Goal: Transaction & Acquisition: Purchase product/service

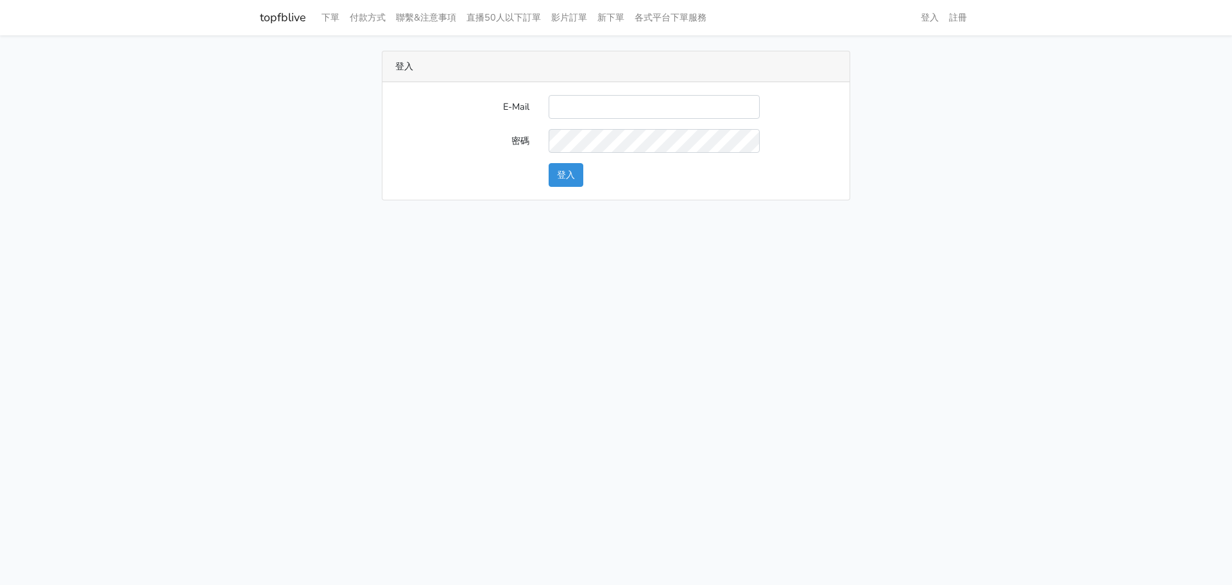
click at [568, 104] on input "E-Mail" at bounding box center [654, 107] width 211 height 24
click at [570, 103] on input "E-Mail" at bounding box center [654, 107] width 211 height 24
type input "a0936791433@gmail.com"
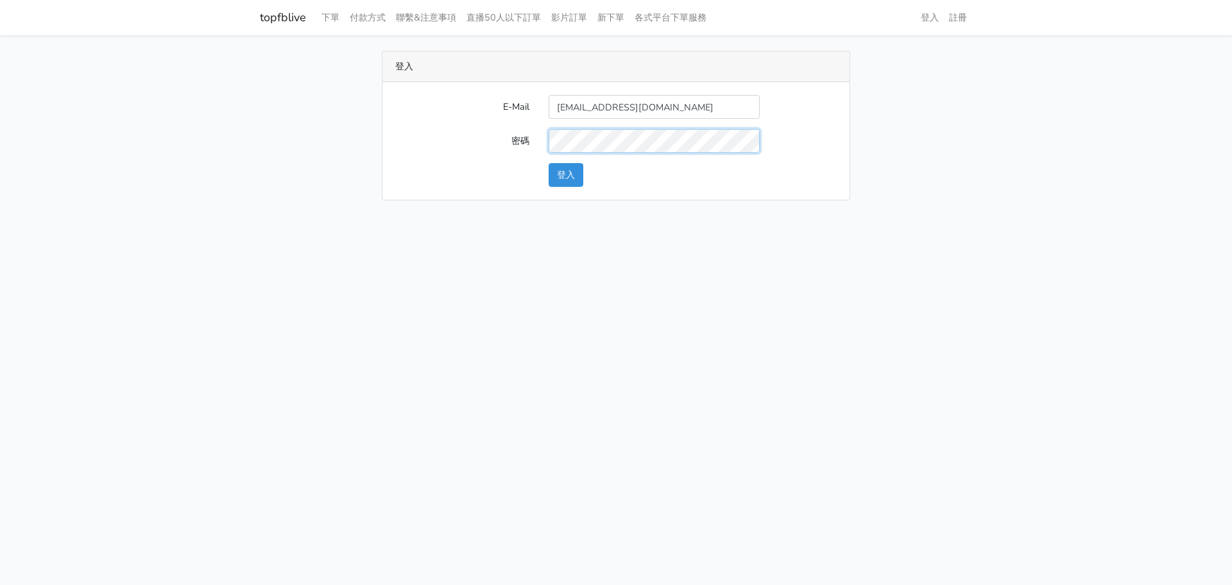
click at [549, 163] on button "登入" at bounding box center [566, 175] width 35 height 24
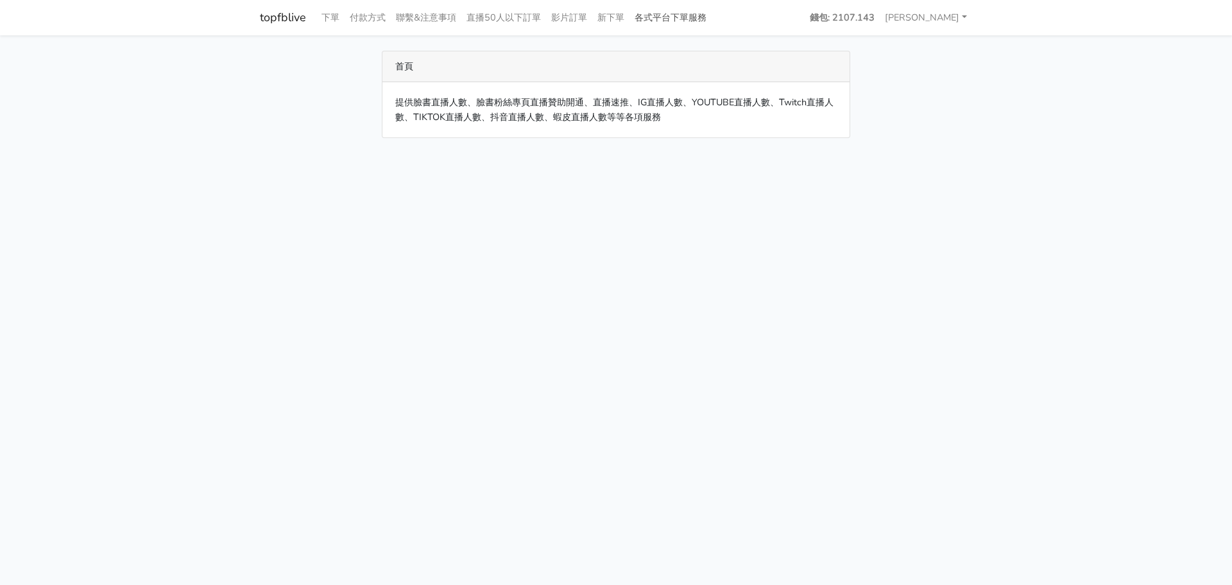
click at [702, 21] on link "各式平台下單服務" at bounding box center [671, 17] width 82 height 25
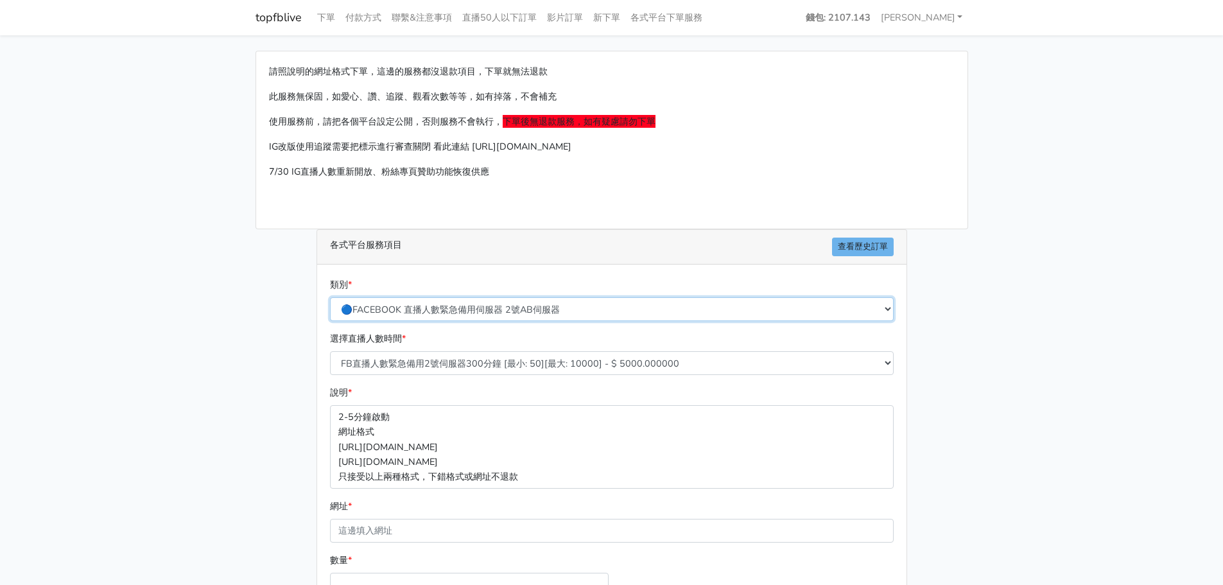
click at [543, 305] on select "🔵FACEBOOK 直播人數緊急備用伺服器 2號AB伺服器 🔵FACEBOOK 網軍專用貼文留言 安全保密 🔵9/30 FACEBOOK 直播人數緩慢進場緩慢…" at bounding box center [612, 309] width 564 height 24
click at [544, 305] on select "🔵FACEBOOK 直播人數緊急備用伺服器 2號AB伺服器 🔵FACEBOOK 網軍專用貼文留言 安全保密 🔵9/30 FACEBOOK 直播人數緩慢進場緩慢…" at bounding box center [612, 309] width 564 height 24
click at [551, 307] on select "🔵FACEBOOK 直播人數緊急備用伺服器 2號AB伺服器 🔵FACEBOOK 網軍專用貼文留言 安全保密 🔵9/30 FACEBOOK 直播人數緩慢進場緩慢…" at bounding box center [612, 309] width 564 height 24
select select "🔵9/30 FACEBOOK 直播人數緩慢進場緩慢退場 台灣獨家"
click at [330, 297] on select "🔵FACEBOOK 直播人數緊急備用伺服器 2號AB伺服器 🔵FACEBOOK 網軍專用貼文留言 安全保密 🔵9/30 FACEBOOK 直播人數緩慢進場緩慢…" at bounding box center [612, 309] width 564 height 24
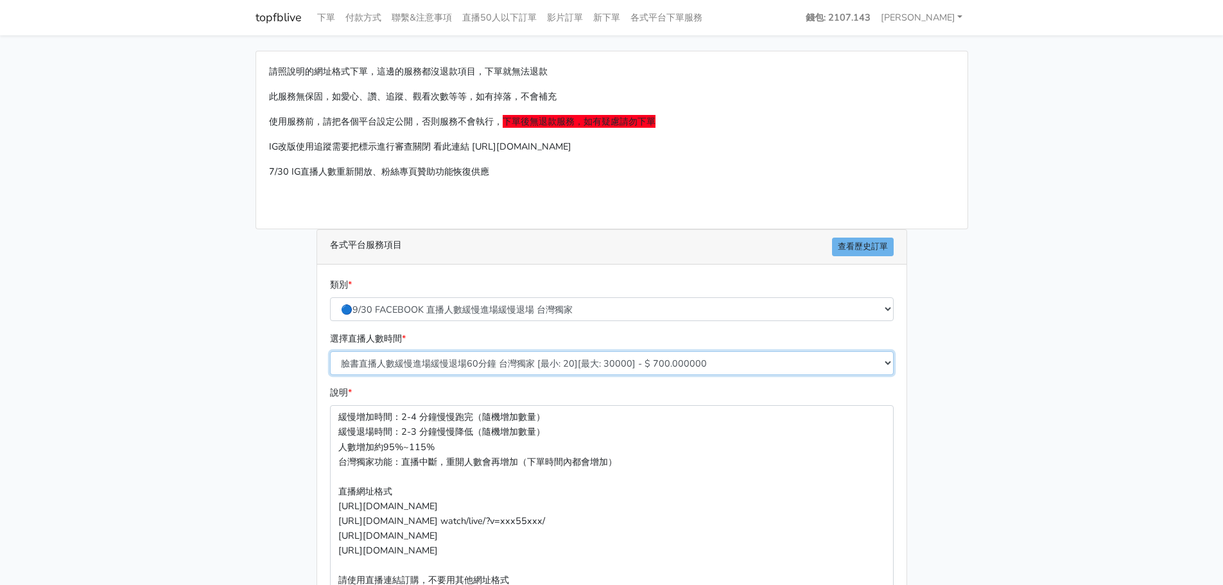
click at [550, 359] on select "臉書直播人數緩慢進場緩慢退場60分鐘 台灣獨家 [最小: 20][最大: 30000] - $ 700.000000 臉書直播人數緩慢進場緩慢退場120分鐘 …" at bounding box center [612, 363] width 564 height 24
click at [552, 361] on select "臉書直播人數緩慢進場緩慢退場60分鐘 台灣獨家 [最小: 20][最大: 30000] - $ 700.000000 臉書直播人數緩慢進場緩慢退場120分鐘 …" at bounding box center [612, 363] width 564 height 24
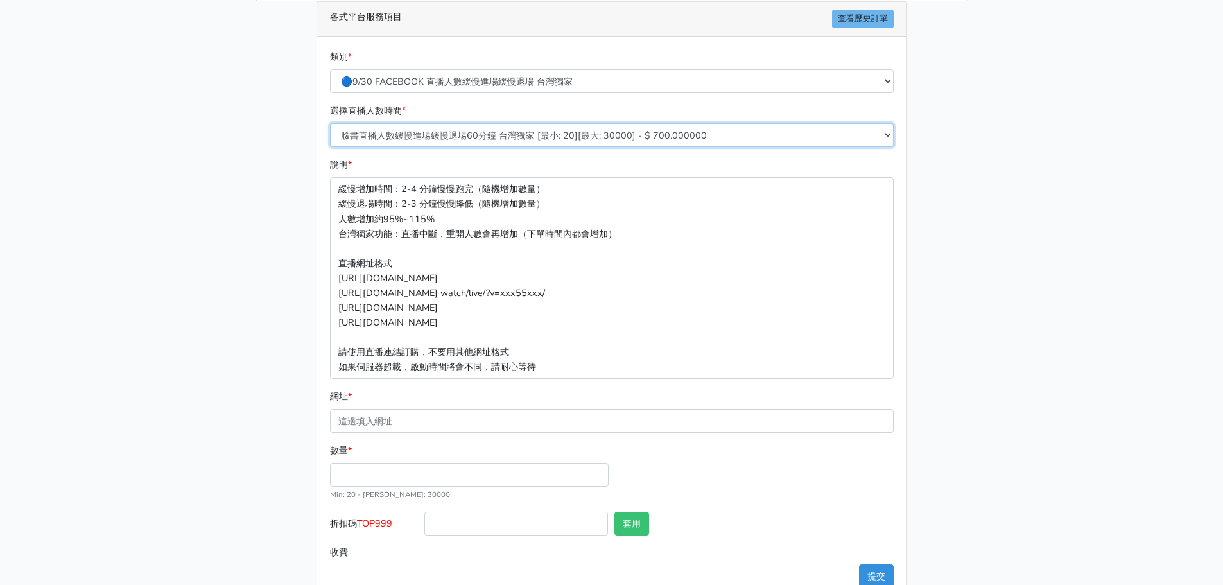
scroll to position [257, 0]
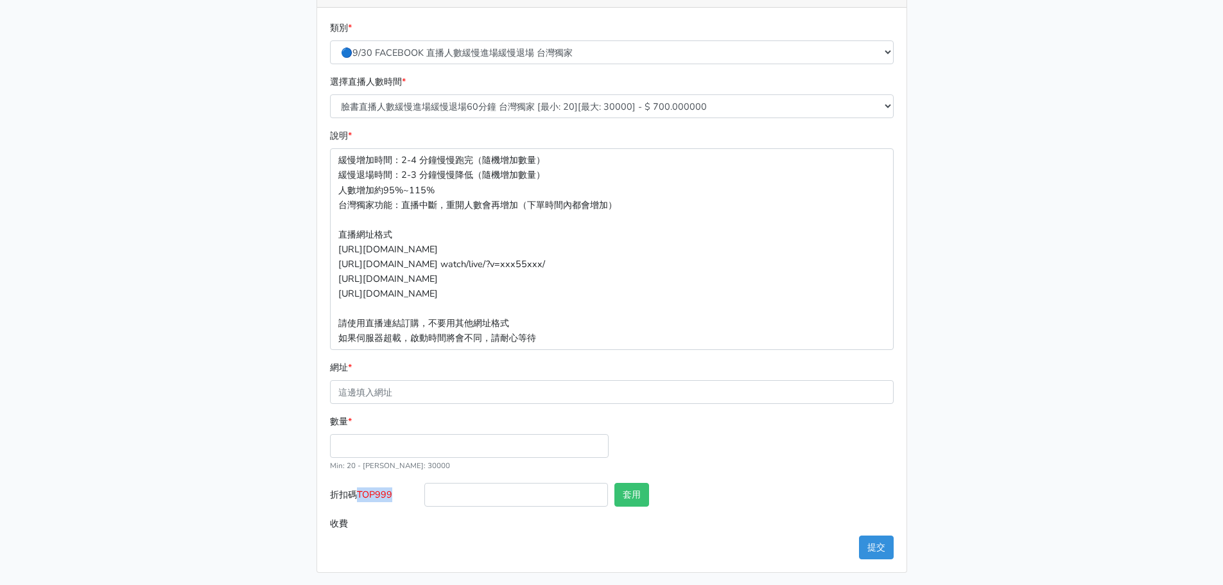
drag, startPoint x: 361, startPoint y: 494, endPoint x: 395, endPoint y: 494, distance: 34.0
click at [395, 494] on label "折扣碼 TOP999" at bounding box center [374, 497] width 95 height 29
copy span "TOP999"
click at [458, 491] on input "折扣碼 TOP999" at bounding box center [516, 495] width 184 height 24
paste input "TOP999"
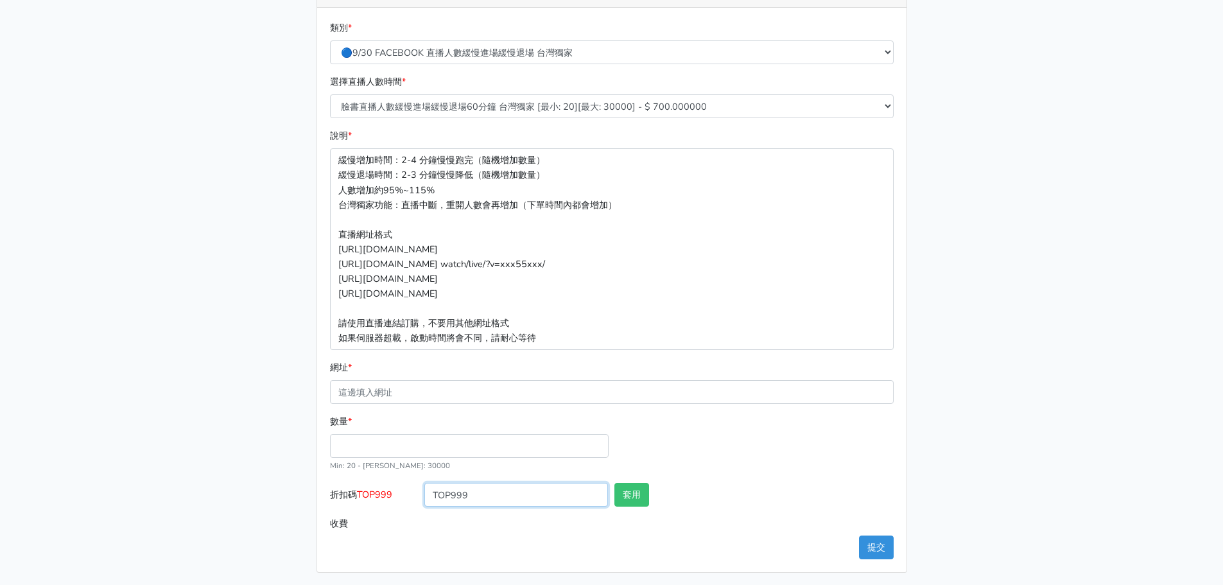
type input "TOP999"
click at [423, 442] on input "數量 *" at bounding box center [469, 446] width 279 height 24
type input "588"
type input "411.600"
click at [634, 496] on button "套用" at bounding box center [631, 495] width 35 height 24
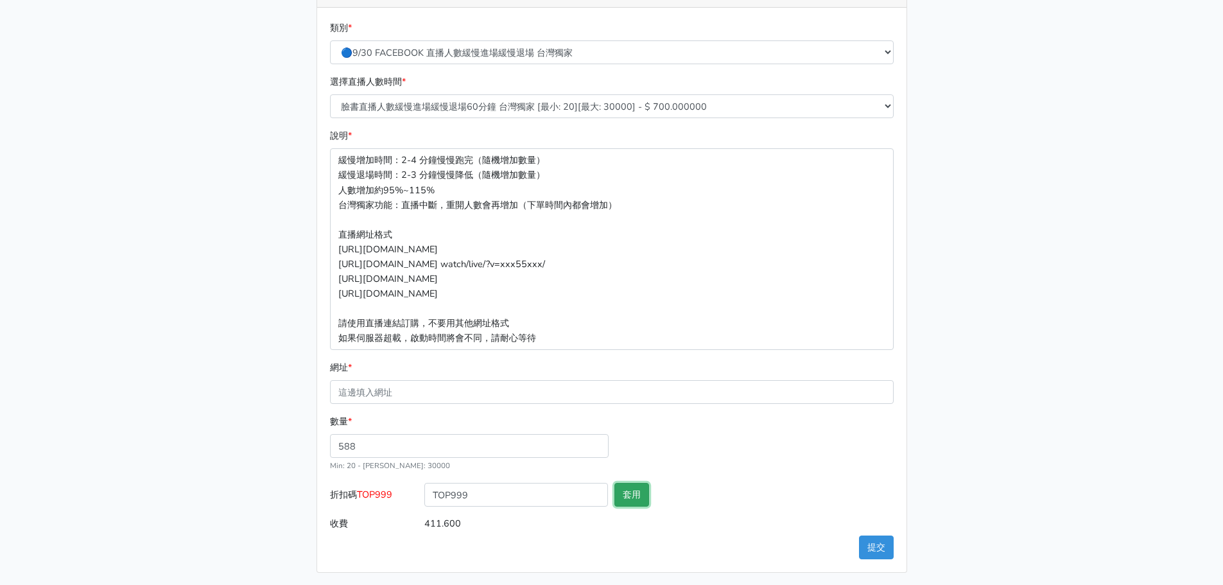
type input "套用失敗"
click at [624, 498] on button "套用" at bounding box center [631, 495] width 35 height 24
click at [435, 499] on input "TOP999" at bounding box center [516, 495] width 184 height 24
click at [629, 490] on button "套用" at bounding box center [631, 495] width 35 height 24
click at [635, 496] on button "套用" at bounding box center [631, 495] width 35 height 24
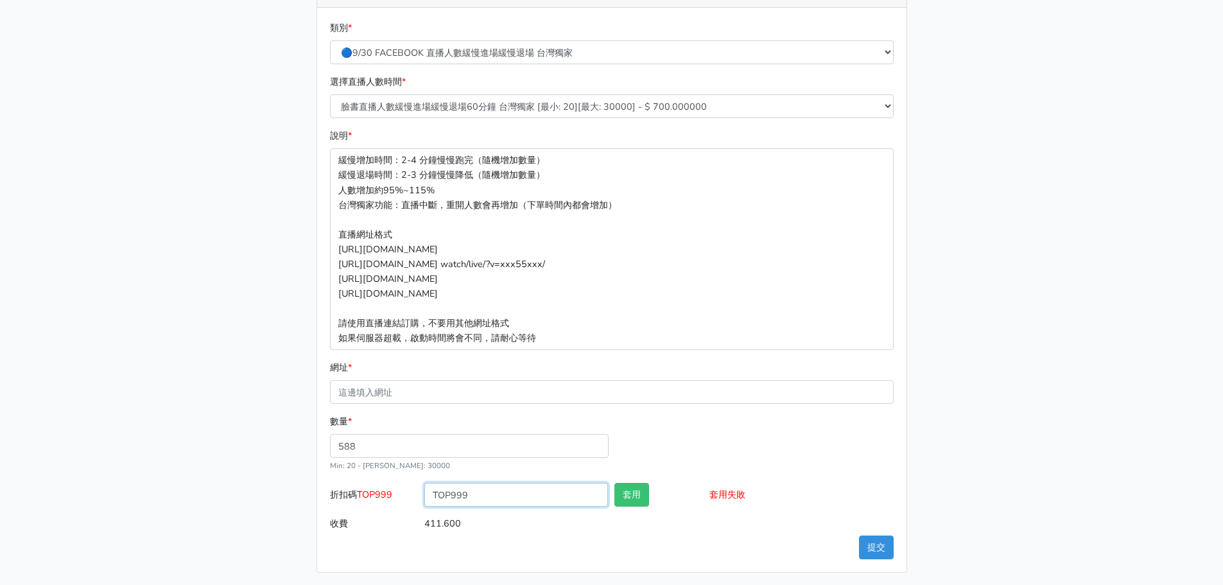
drag, startPoint x: 474, startPoint y: 494, endPoint x: 423, endPoint y: 490, distance: 51.4
click at [423, 490] on div "TOP999" at bounding box center [516, 497] width 190 height 29
click at [453, 495] on input "TOP999" at bounding box center [516, 495] width 184 height 24
drag, startPoint x: 463, startPoint y: 494, endPoint x: 491, endPoint y: 494, distance: 27.6
click at [491, 494] on input "TOP999" at bounding box center [516, 495] width 184 height 24
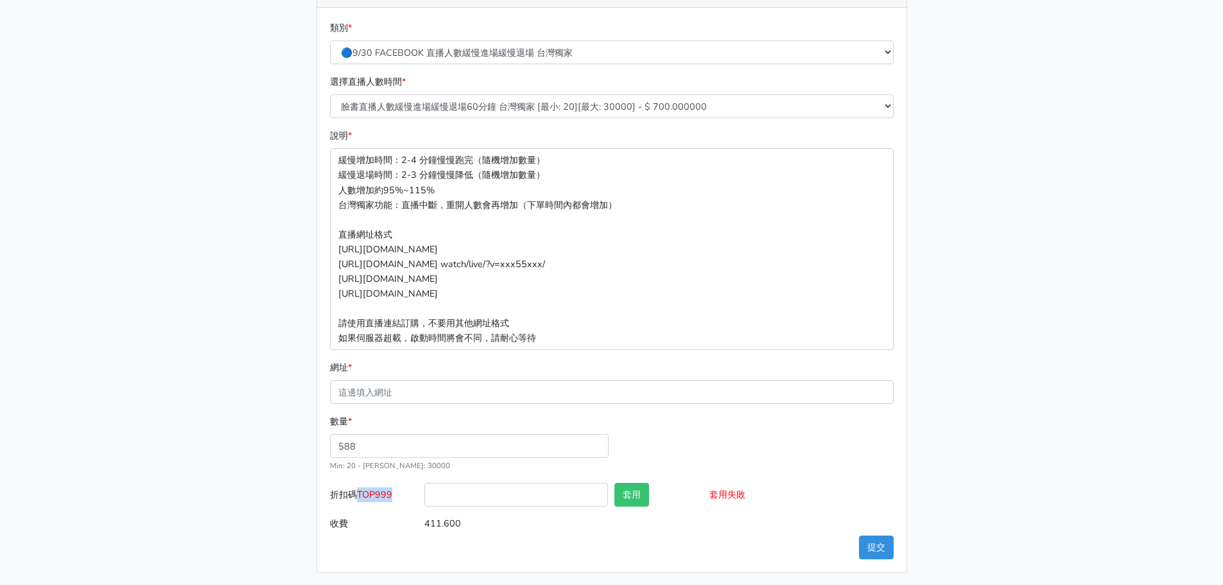
drag, startPoint x: 397, startPoint y: 496, endPoint x: 361, endPoint y: 496, distance: 35.9
click at [361, 496] on label "折扣碼 TOP999" at bounding box center [374, 497] width 95 height 29
copy span "TOP999"
click at [463, 493] on input "折扣碼 TOP999" at bounding box center [516, 495] width 184 height 24
paste input "TOP999"
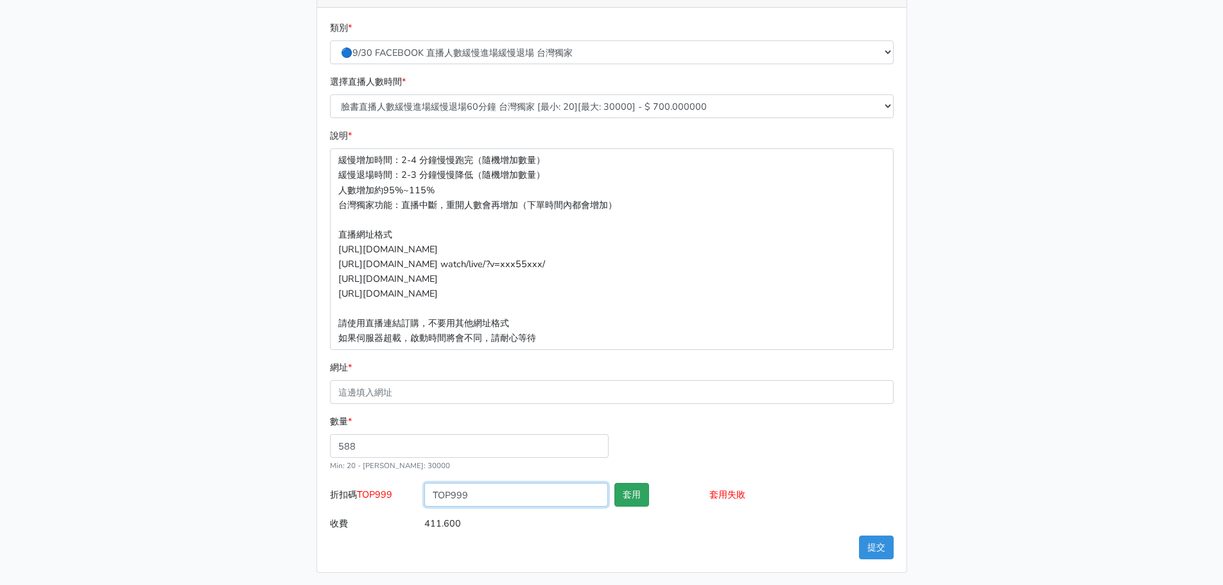
type input "TOP999"
click at [630, 495] on button "套用" at bounding box center [631, 495] width 35 height 24
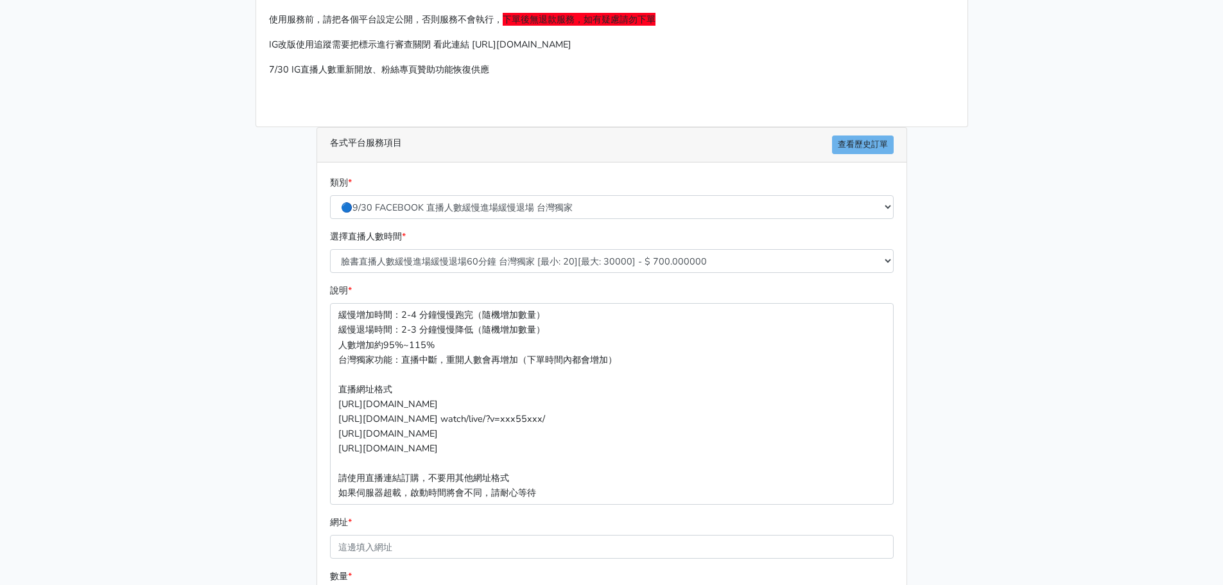
scroll to position [64, 0]
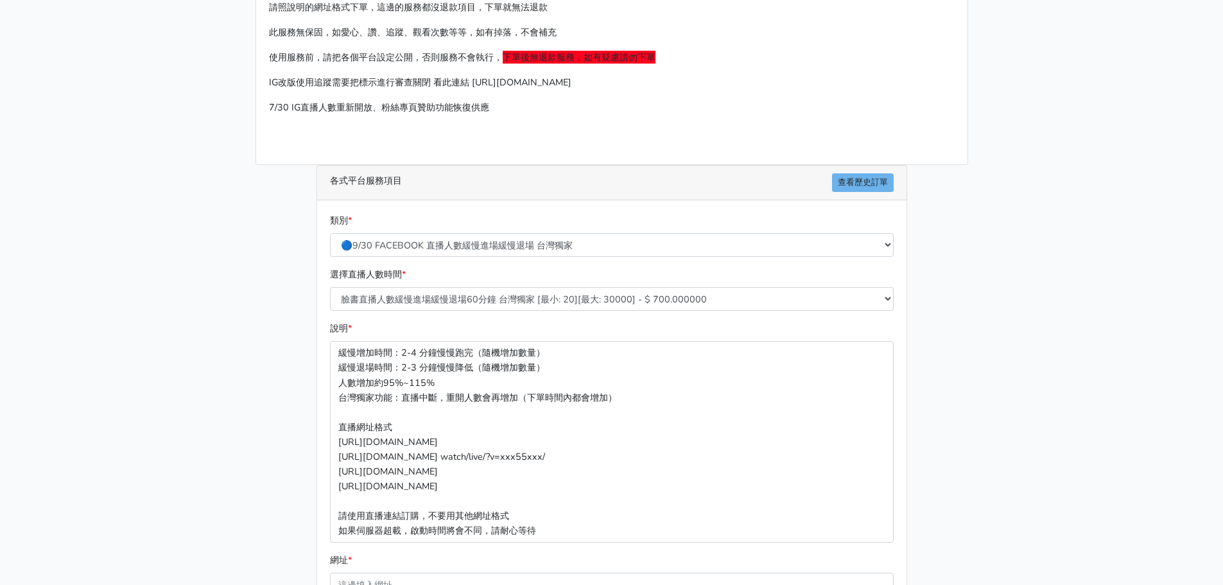
click at [893, 365] on div "說明 * 緩慢增加時間：2-4 分鐘慢慢跑完（隨機增加數量） 緩慢退場時間：2-3 分鐘慢慢降低（隨機增加數量） 人數增加約95%~115% 台灣獨家功能：直…" at bounding box center [612, 431] width 570 height 221
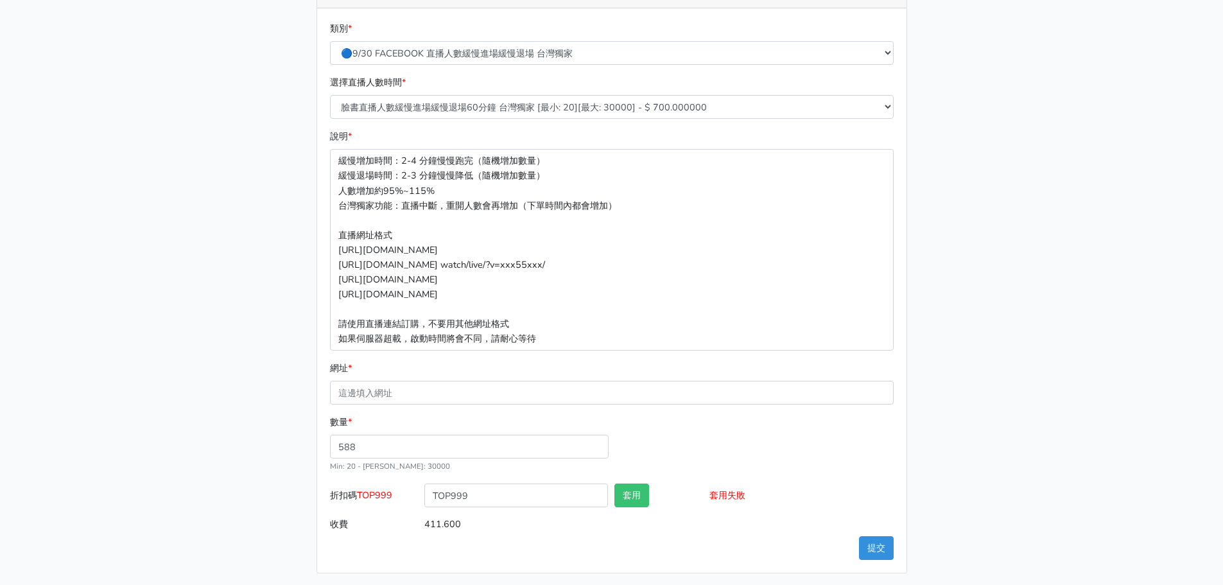
scroll to position [260, 0]
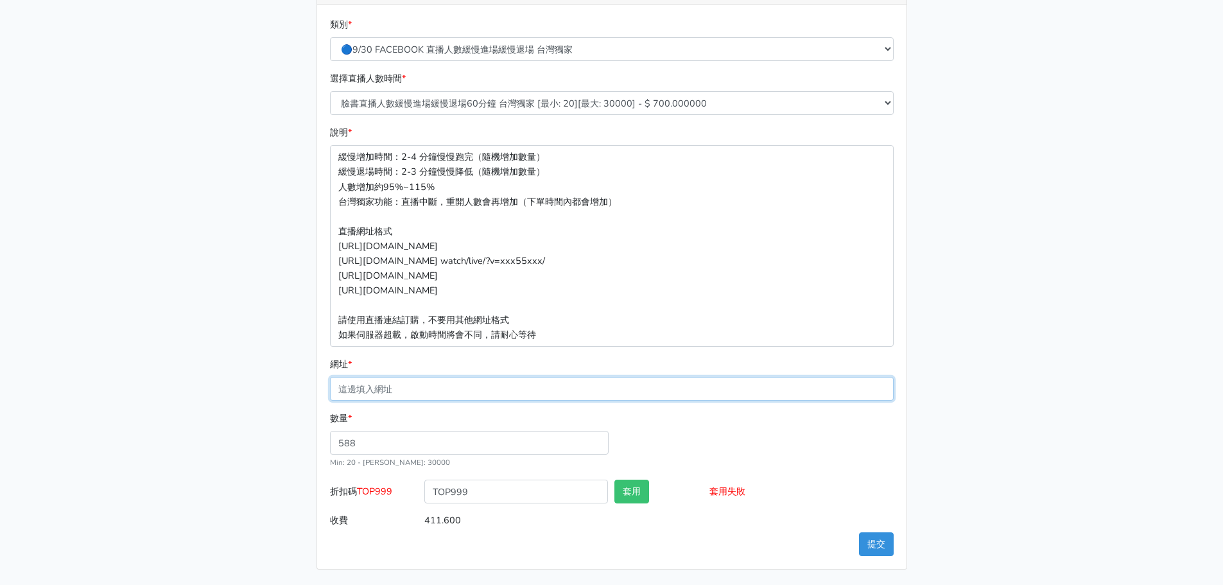
click at [444, 382] on input "網址 *" at bounding box center [612, 389] width 564 height 24
paste input "[URL][DOMAIN_NAME]"
type input "[URL][DOMAIN_NAME]"
click at [628, 490] on button "套用" at bounding box center [631, 491] width 35 height 24
click at [634, 488] on button "套用" at bounding box center [631, 491] width 35 height 24
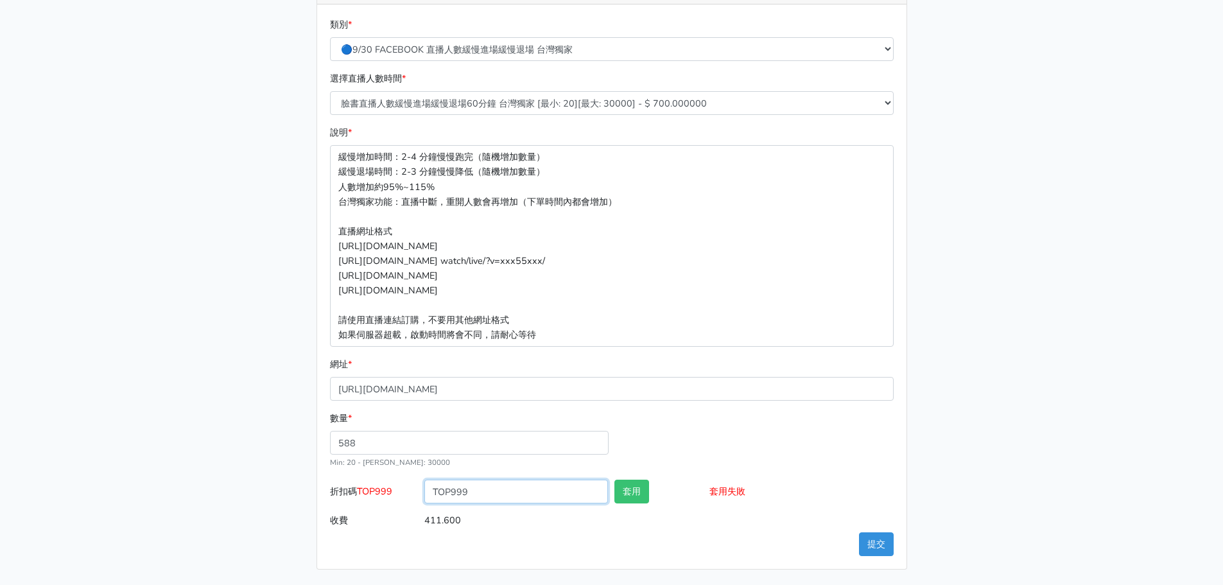
click at [520, 491] on input "TOP999" at bounding box center [516, 491] width 184 height 24
click at [867, 544] on button "提交" at bounding box center [876, 544] width 35 height 24
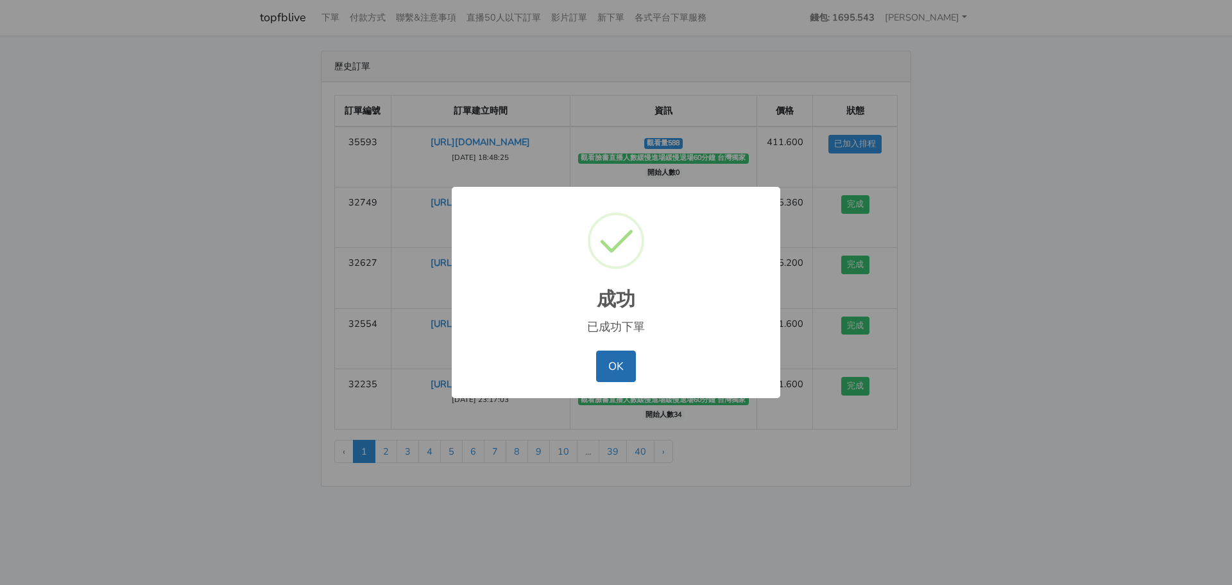
click at [617, 375] on button "OK" at bounding box center [615, 365] width 39 height 31
